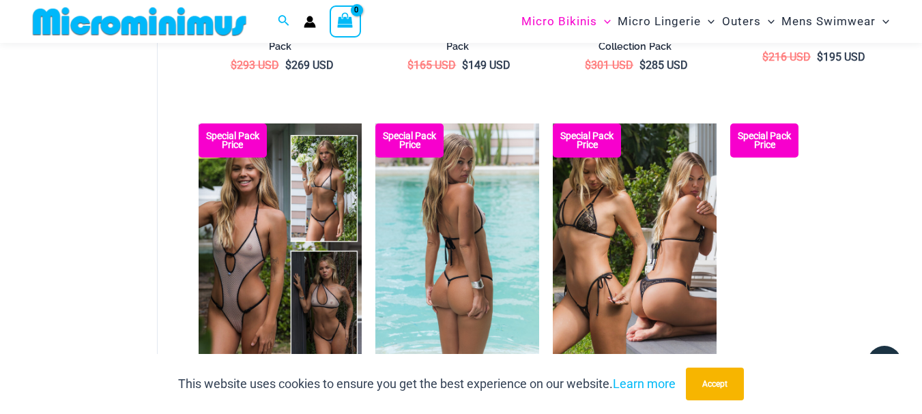
scroll to position [1082, 0]
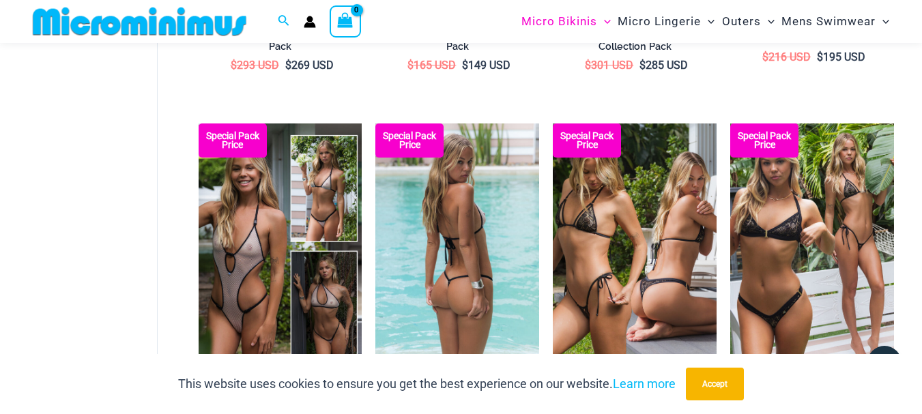
click at [433, 231] on img at bounding box center [457, 247] width 164 height 246
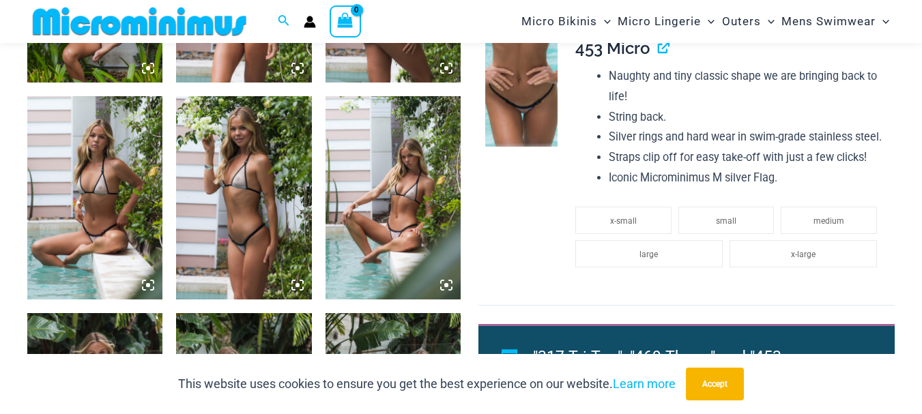
scroll to position [1355, 0]
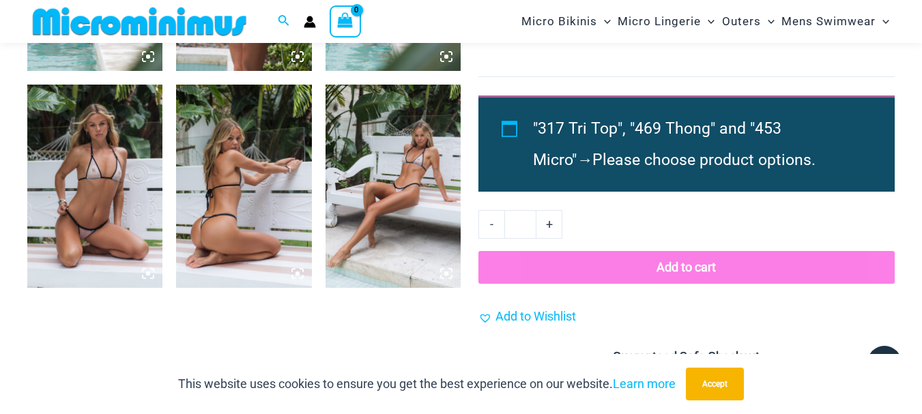
click at [109, 164] on img at bounding box center [94, 186] width 135 height 203
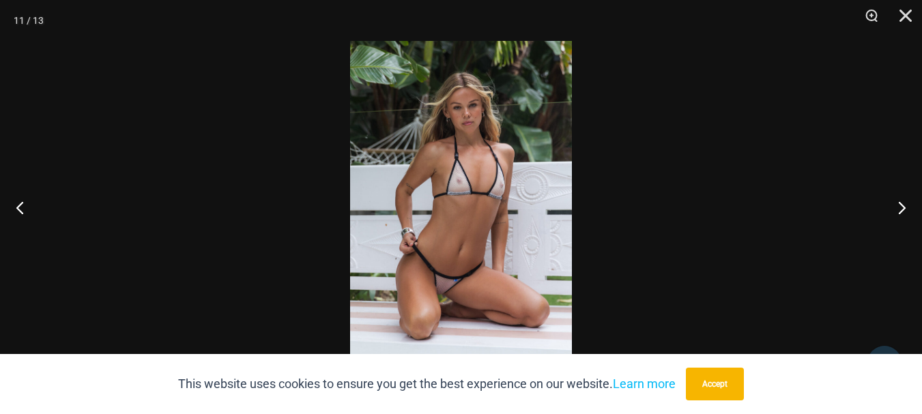
click at [488, 183] on img at bounding box center [461, 207] width 222 height 332
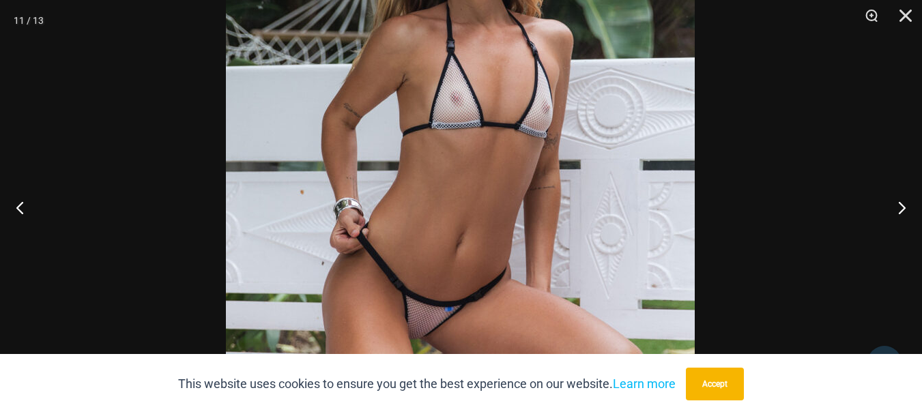
click at [503, 154] on img at bounding box center [460, 154] width 469 height 703
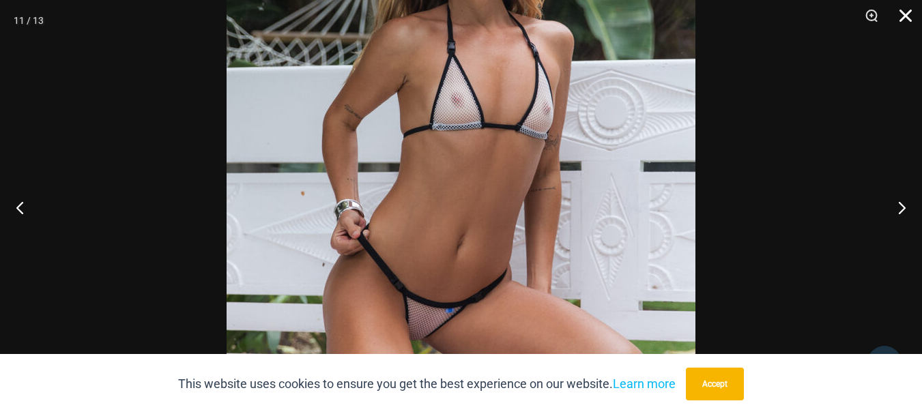
click at [900, 15] on button "Close" at bounding box center [901, 20] width 34 height 41
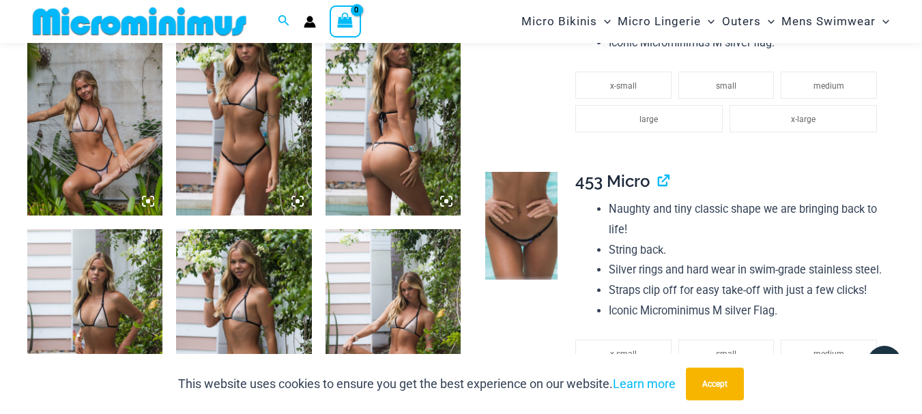
scroll to position [877, 0]
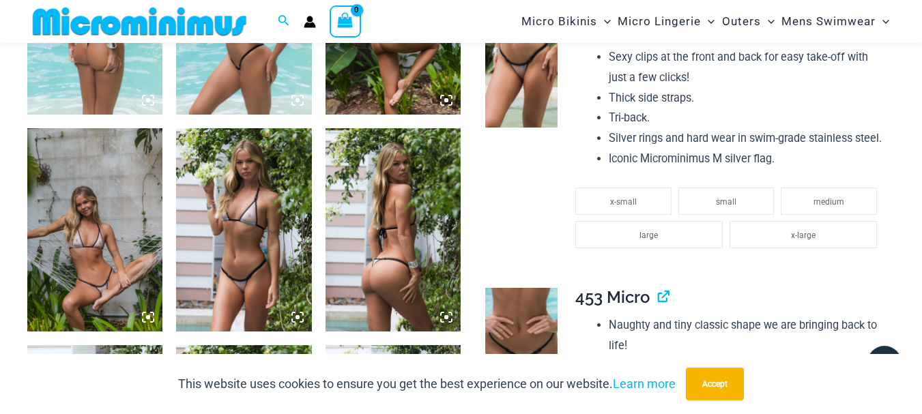
click at [531, 82] on img at bounding box center [521, 73] width 72 height 109
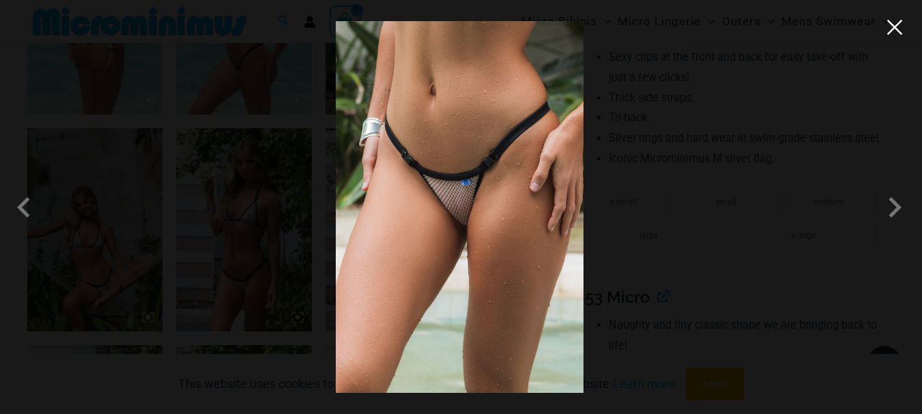
click at [899, 33] on button "Close" at bounding box center [894, 27] width 20 height 20
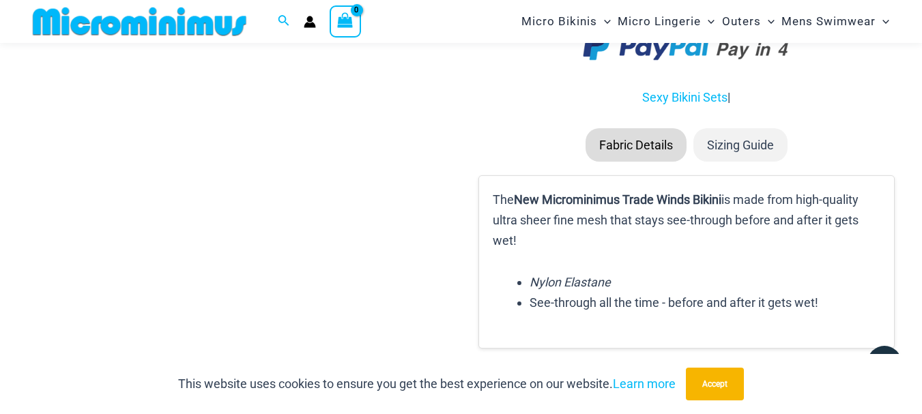
scroll to position [1423, 0]
